Goal: Check status

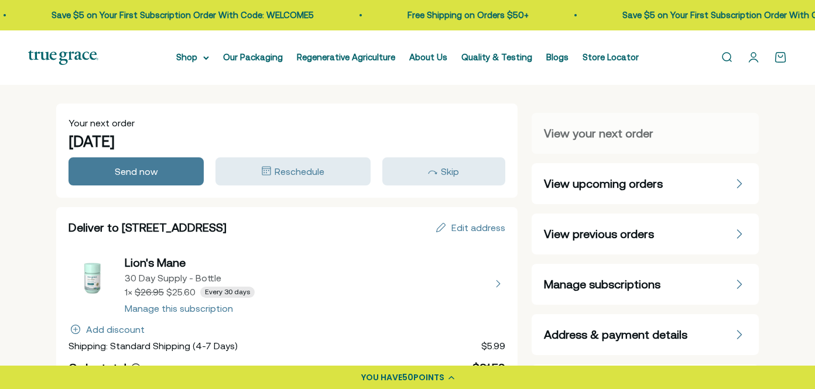
click at [617, 232] on span "View previous orders" at bounding box center [599, 234] width 110 height 16
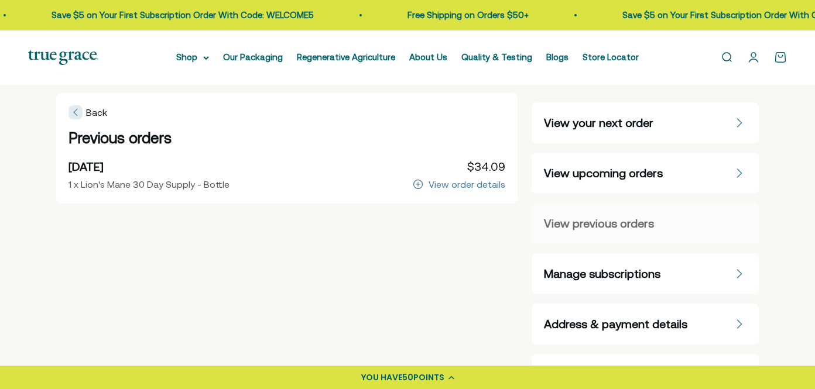
scroll to position [13, 0]
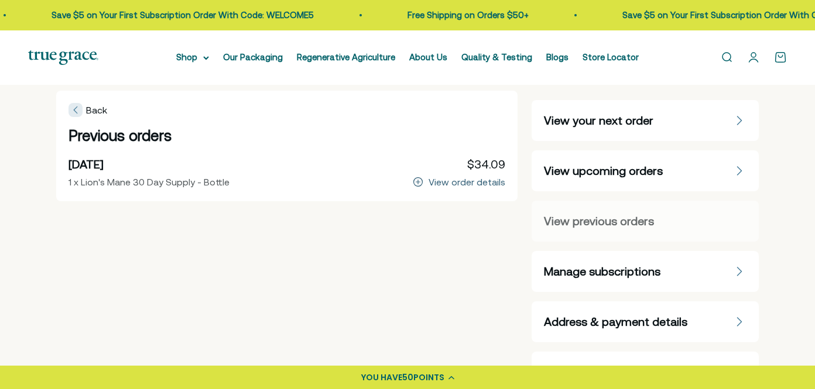
click at [464, 183] on div "View order details" at bounding box center [466, 181] width 77 height 9
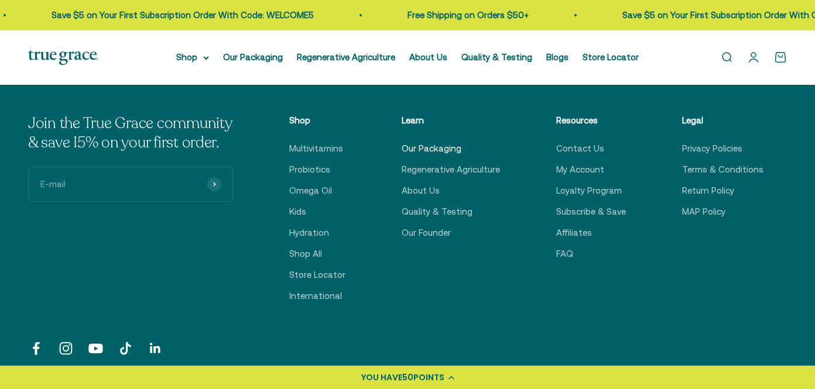
scroll to position [349, 0]
click at [587, 147] on link "Contact Us" at bounding box center [580, 147] width 48 height 14
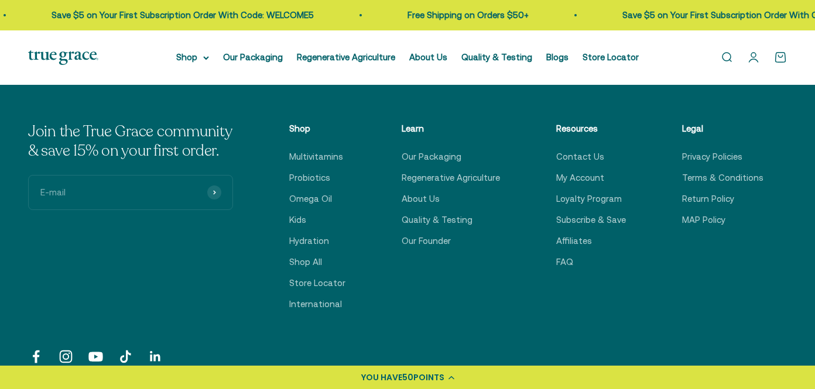
scroll to position [455, 0]
click at [572, 176] on link "My Account" at bounding box center [580, 177] width 48 height 14
